Goal: Transaction & Acquisition: Purchase product/service

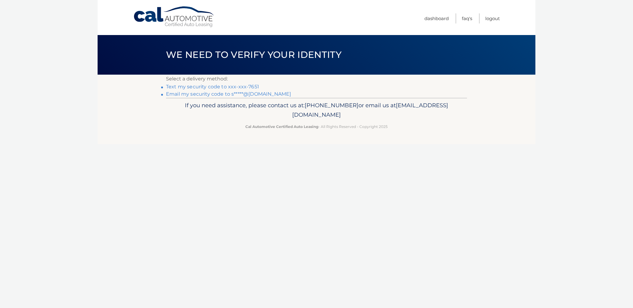
click at [215, 86] on link "Text my security code to xxx-xxx-7651" at bounding box center [212, 87] width 93 height 6
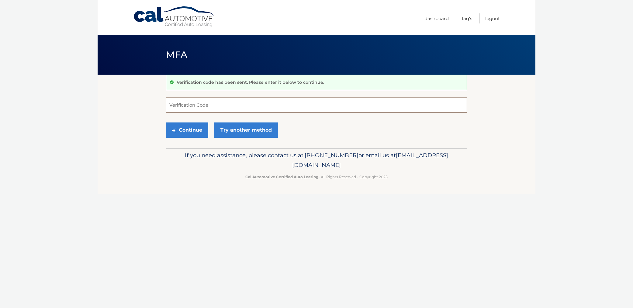
click at [195, 106] on input "Verification Code" at bounding box center [316, 104] width 301 height 15
type input "311575"
click at [185, 134] on button "Continue" at bounding box center [187, 129] width 42 height 15
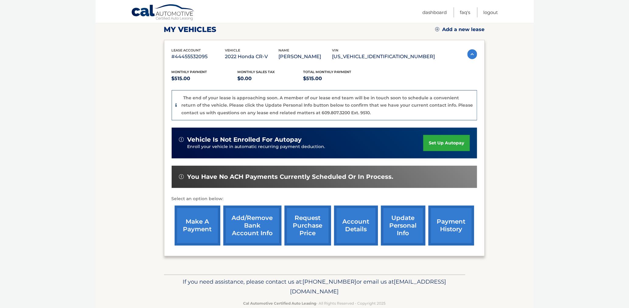
scroll to position [91, 0]
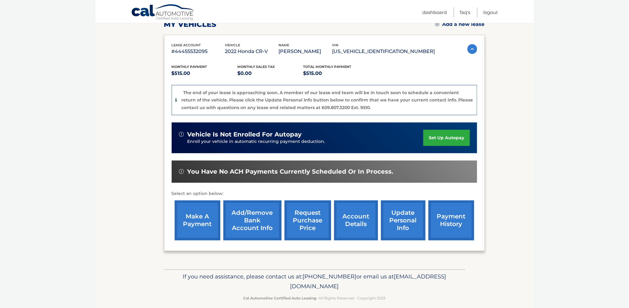
click at [197, 216] on link "make a payment" at bounding box center [198, 220] width 46 height 40
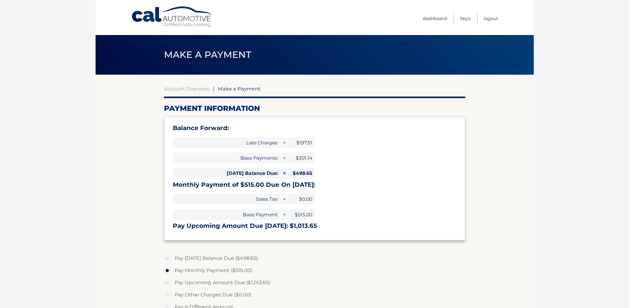
select select "ZWY4OGNmYmQtYzE2ZC00MDNlLTg2N2EtODY4ZDZhMjVjMTFl"
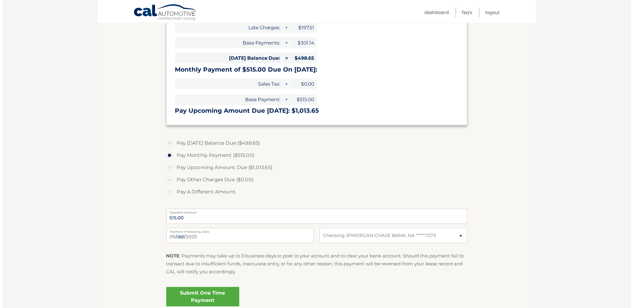
scroll to position [122, 0]
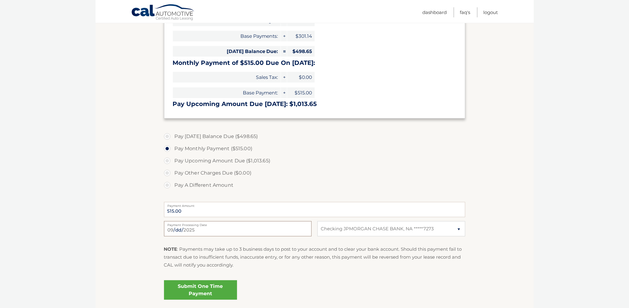
click at [233, 227] on input "2025-09-09" at bounding box center [238, 228] width 148 height 15
click at [209, 231] on input "2025-09-20" at bounding box center [238, 228] width 148 height 15
type input "2025-09-22"
click at [197, 287] on link "Submit One Time Payment" at bounding box center [200, 289] width 73 height 19
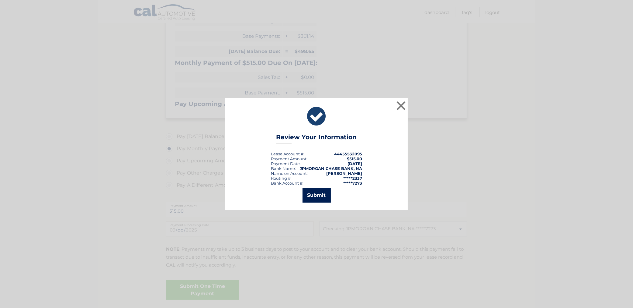
click at [321, 197] on button "Submit" at bounding box center [317, 195] width 28 height 15
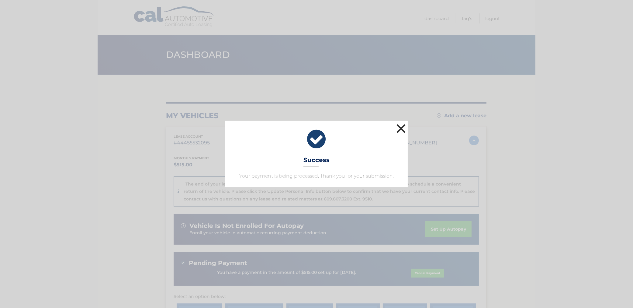
click at [400, 128] on button "×" at bounding box center [401, 128] width 12 height 12
